Goal: Book appointment/travel/reservation

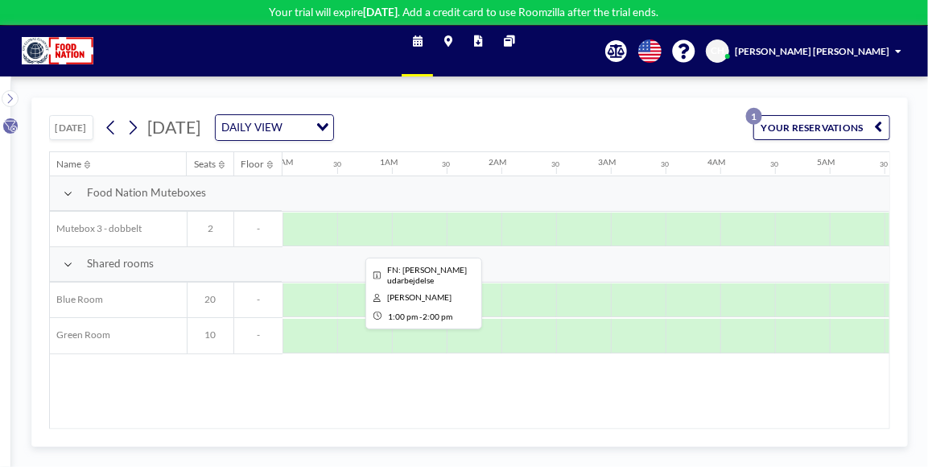
scroll to position [0, 1350]
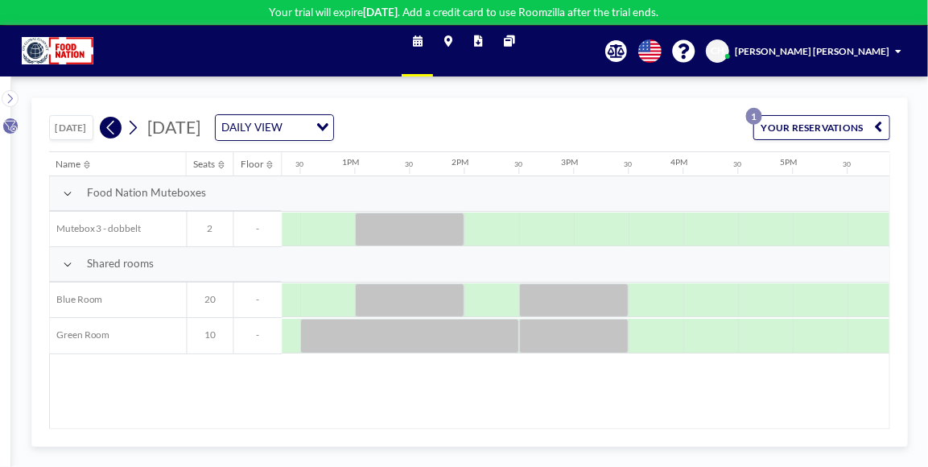
click at [120, 120] on button at bounding box center [111, 128] width 22 height 22
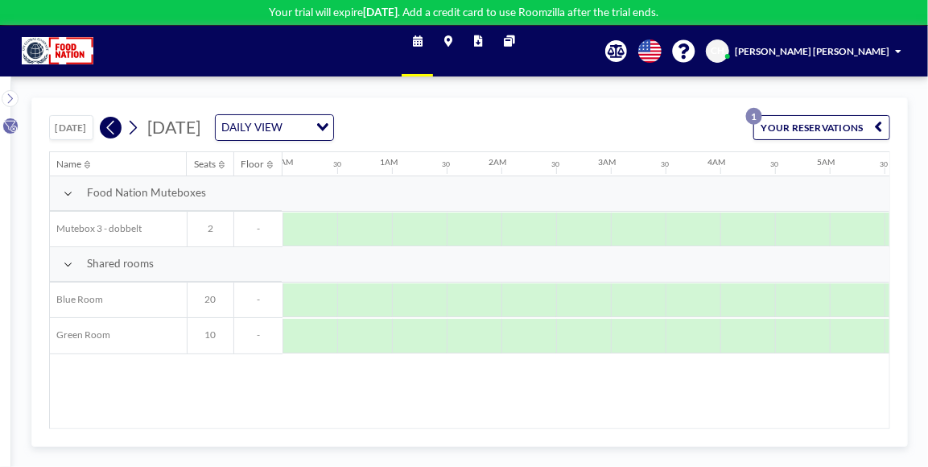
click at [113, 126] on icon at bounding box center [111, 127] width 13 height 21
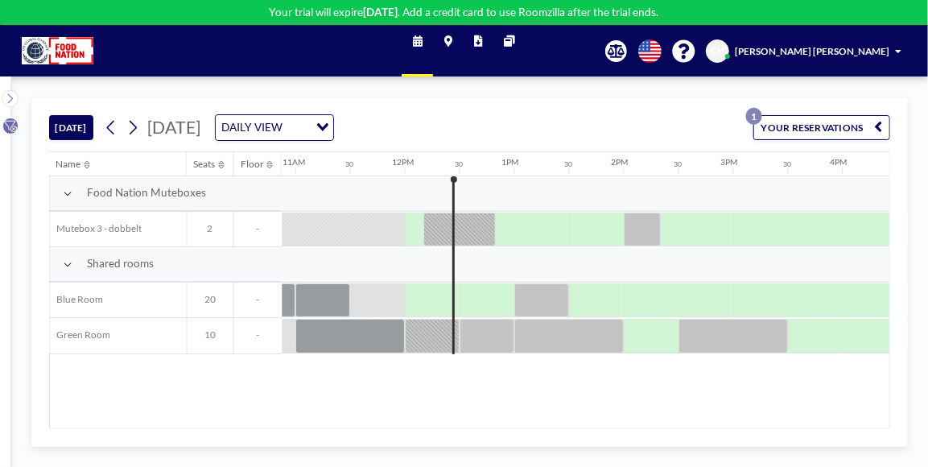
scroll to position [0, 1203]
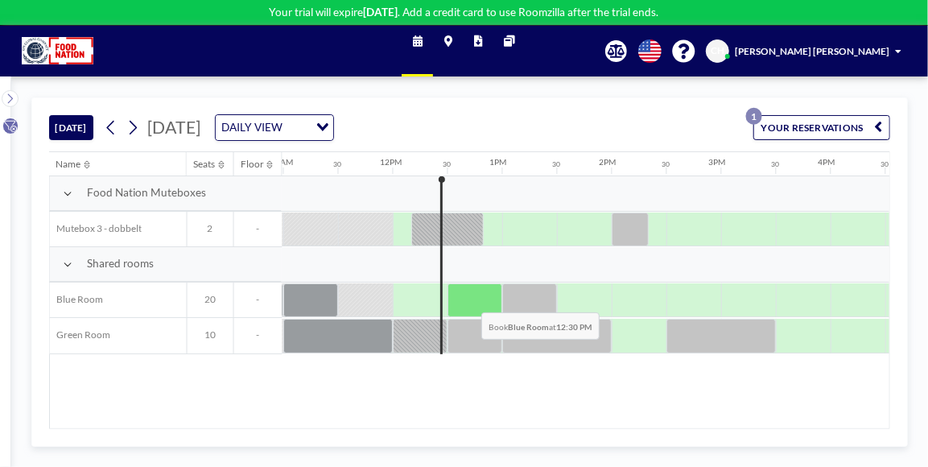
drag, startPoint x: 538, startPoint y: 297, endPoint x: 469, endPoint y: 298, distance: 69.2
click at [469, 298] on div at bounding box center [393, 300] width 2627 height 36
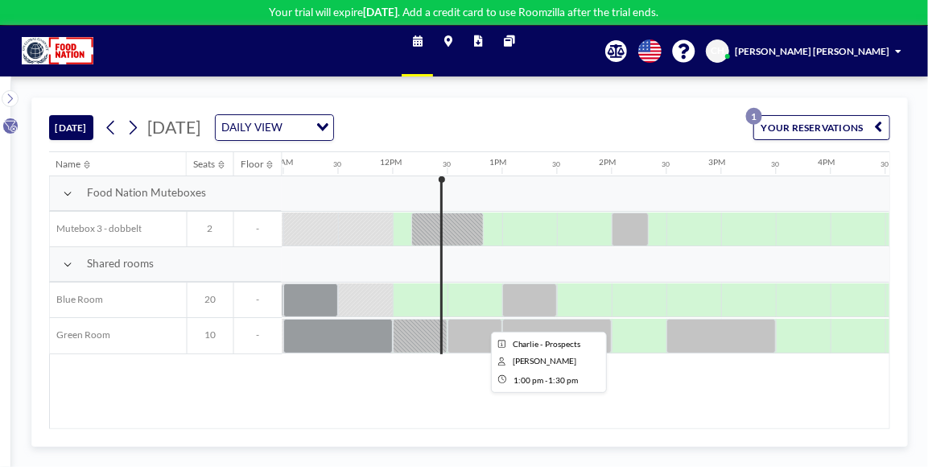
click at [520, 303] on div at bounding box center [529, 300] width 55 height 35
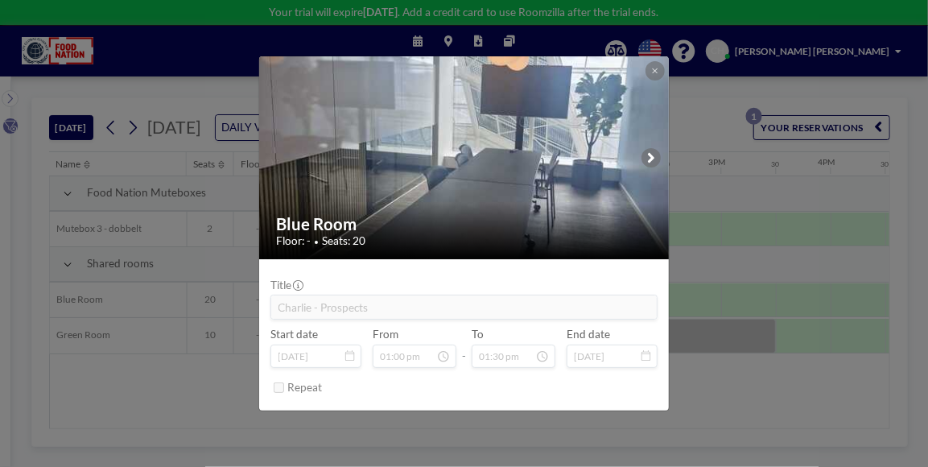
drag, startPoint x: 520, startPoint y: 303, endPoint x: 650, endPoint y: 72, distance: 265.2
click at [650, 72] on button at bounding box center [654, 70] width 19 height 19
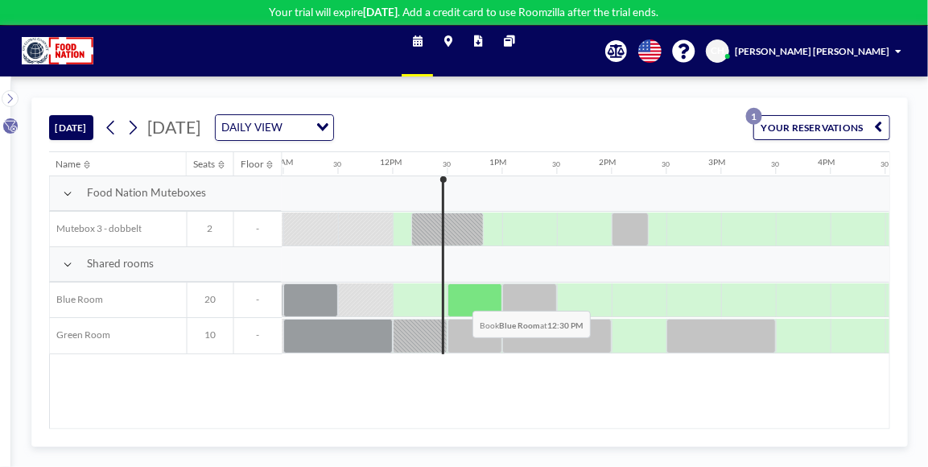
click at [460, 297] on div at bounding box center [474, 300] width 55 height 35
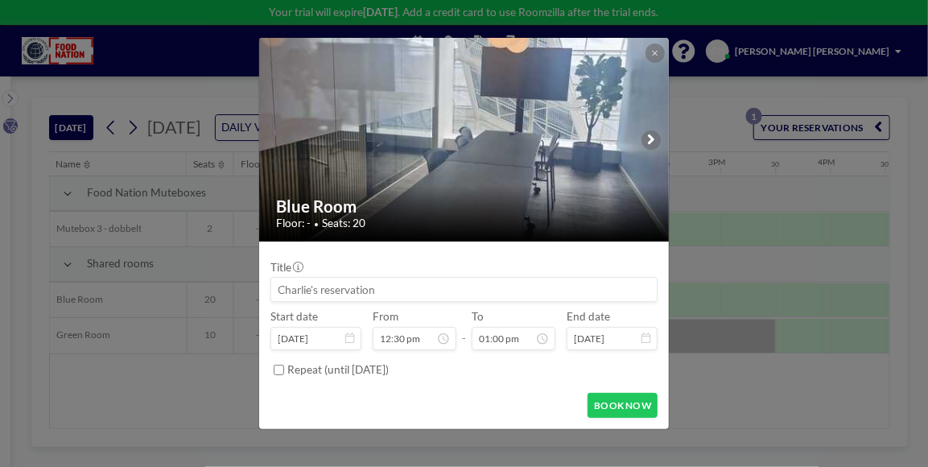
scroll to position [0, 0]
click at [410, 286] on input at bounding box center [463, 289] width 385 height 23
type input "[PERSON_NAME] - GCDK - Internt"
click at [632, 405] on button "BOOK NOW" at bounding box center [622, 405] width 70 height 25
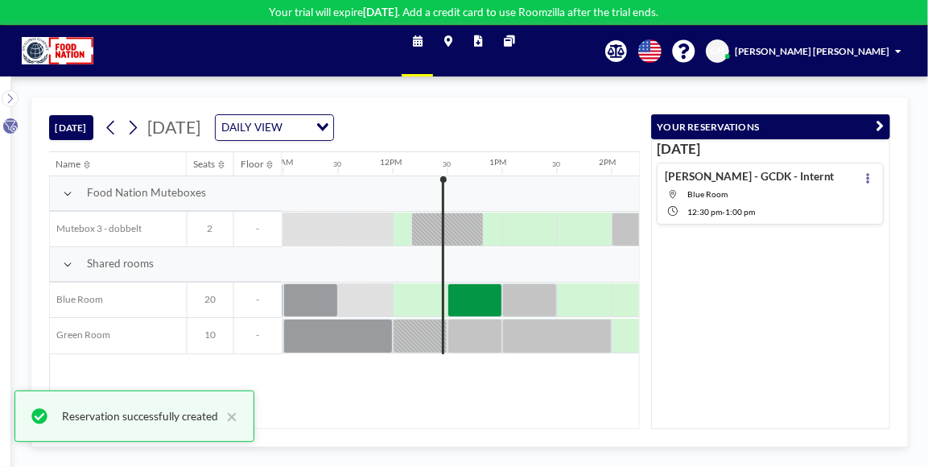
click at [549, 389] on div "Name Seats Floor 12AM 30 1AM 30 2AM 30 3AM 30 4AM 30 5AM 30 6AM 30 7AM 30 8AM 3…" at bounding box center [344, 290] width 589 height 276
